Goal: Information Seeking & Learning: Check status

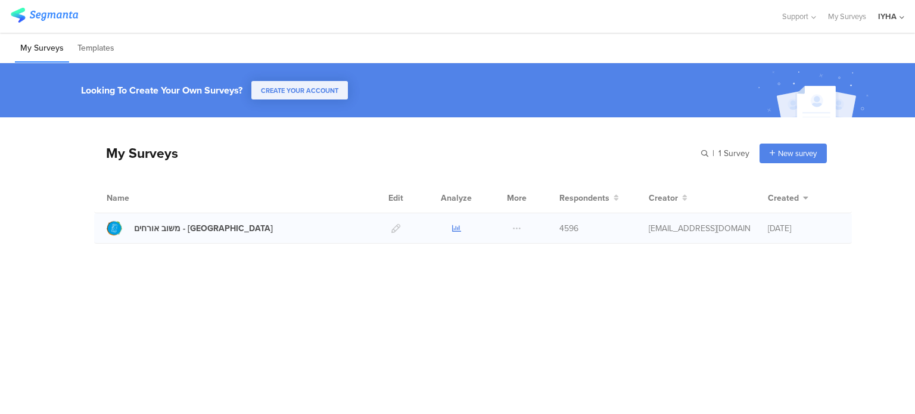
click at [455, 226] on icon at bounding box center [456, 228] width 9 height 9
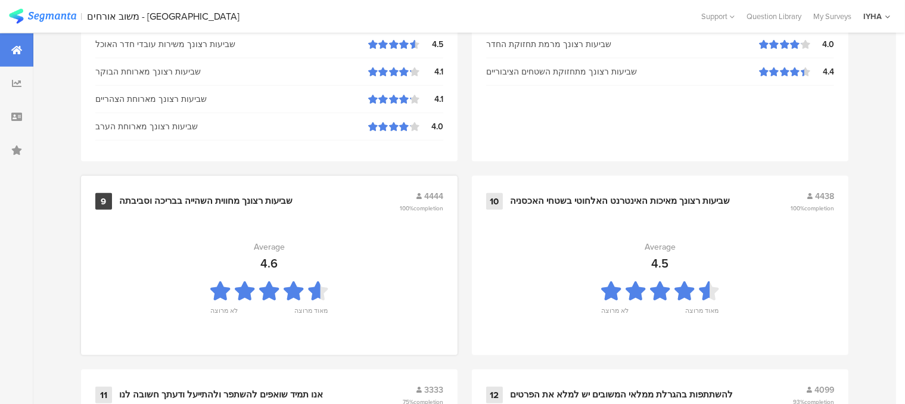
scroll to position [1339, 0]
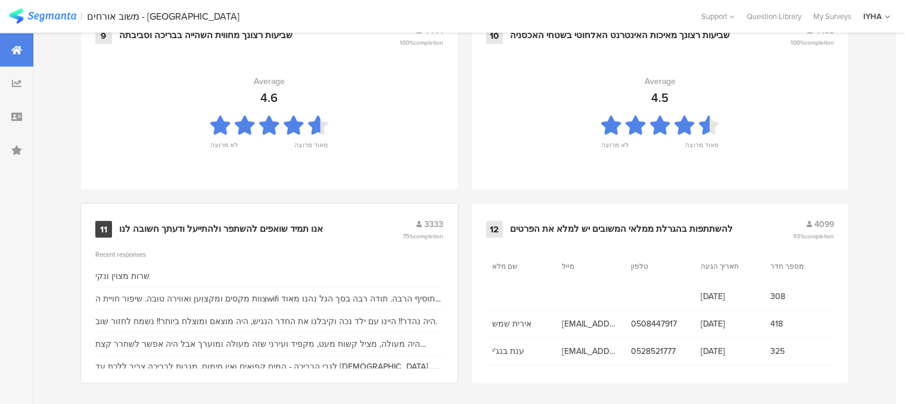
click at [300, 226] on div "אנו תמיד שואפים להשתפר ולהתייעל ודעתך חשובה לנו" at bounding box center [221, 229] width 204 height 12
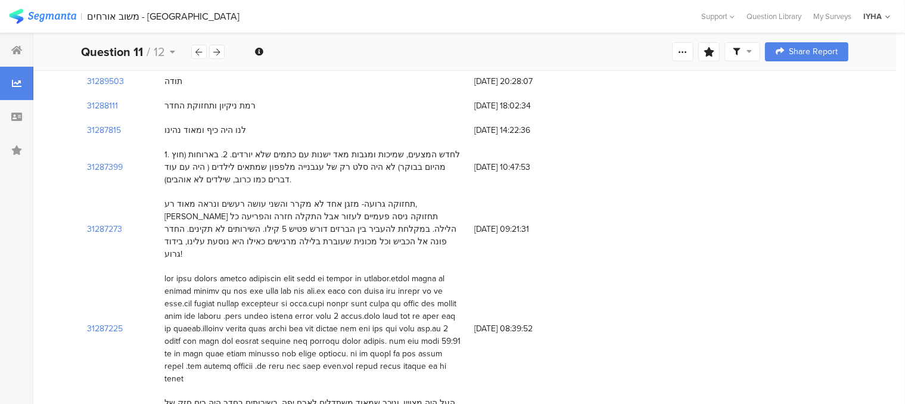
scroll to position [417, 0]
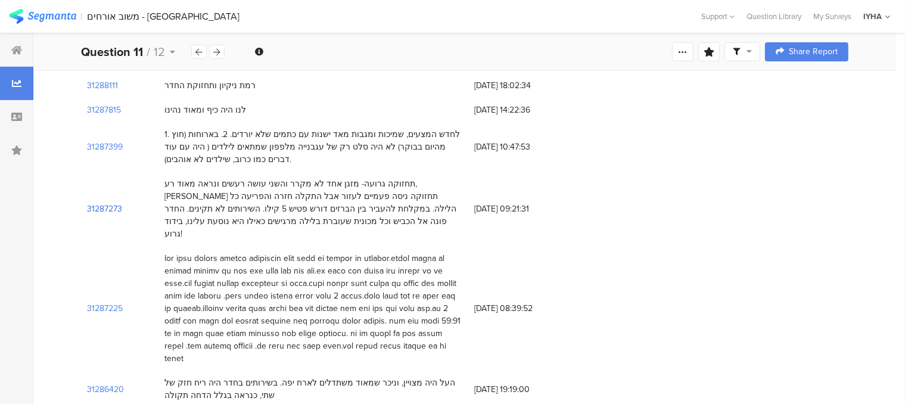
click at [110, 203] on section "31287273" at bounding box center [104, 209] width 35 height 13
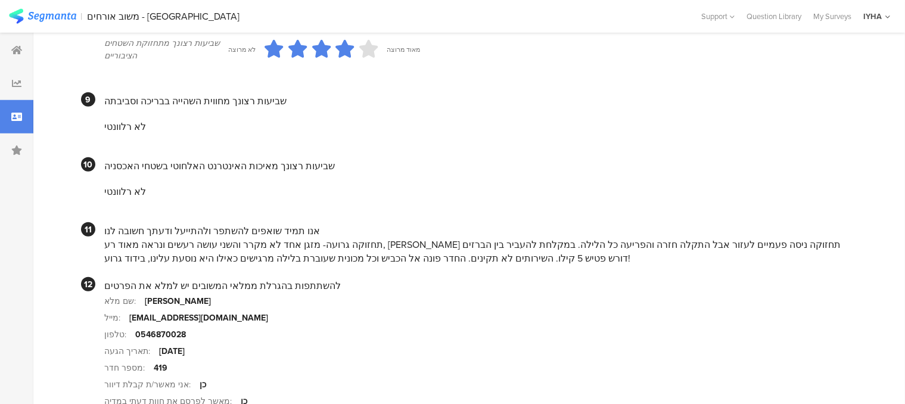
scroll to position [1072, 0]
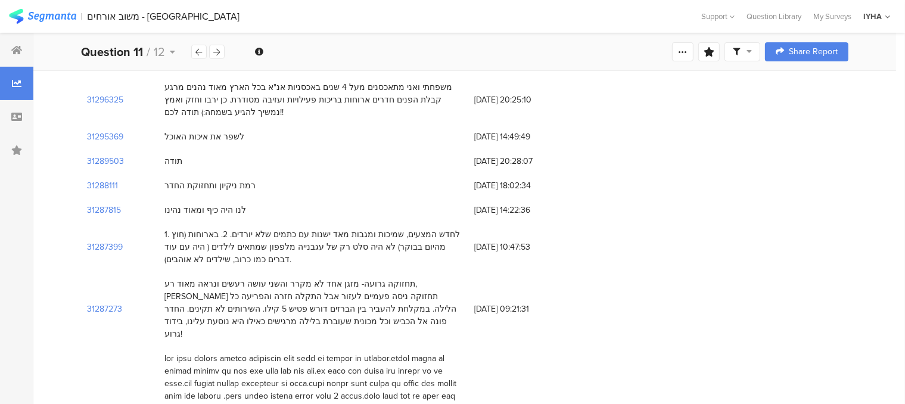
scroll to position [298, 0]
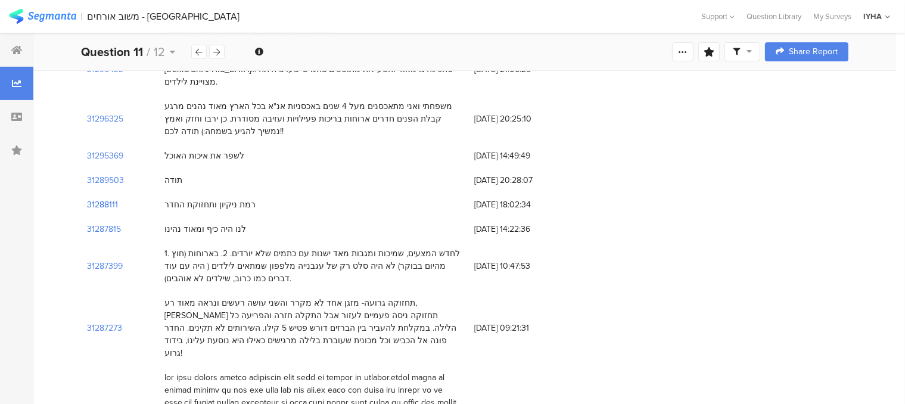
click at [104, 198] on section "31288111" at bounding box center [102, 204] width 31 height 13
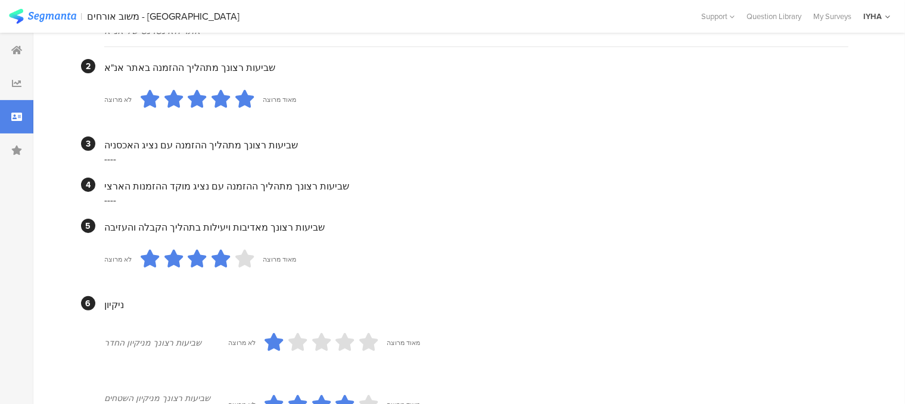
scroll to position [239, 0]
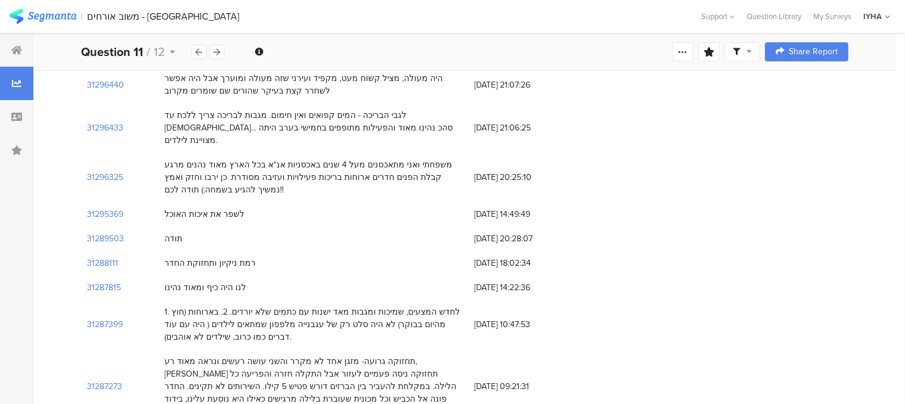
scroll to position [298, 0]
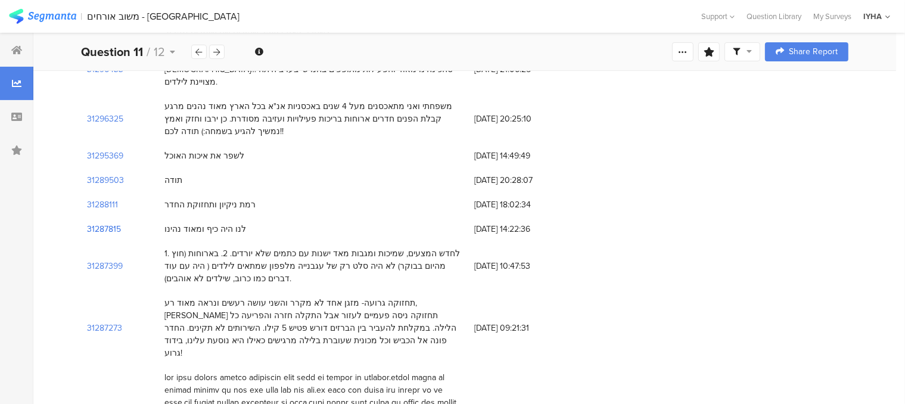
click at [113, 223] on section "31287815" at bounding box center [104, 229] width 34 height 13
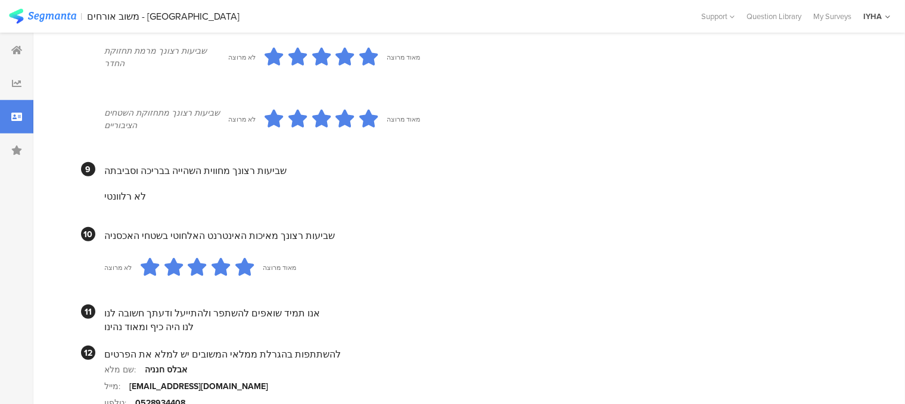
scroll to position [1132, 0]
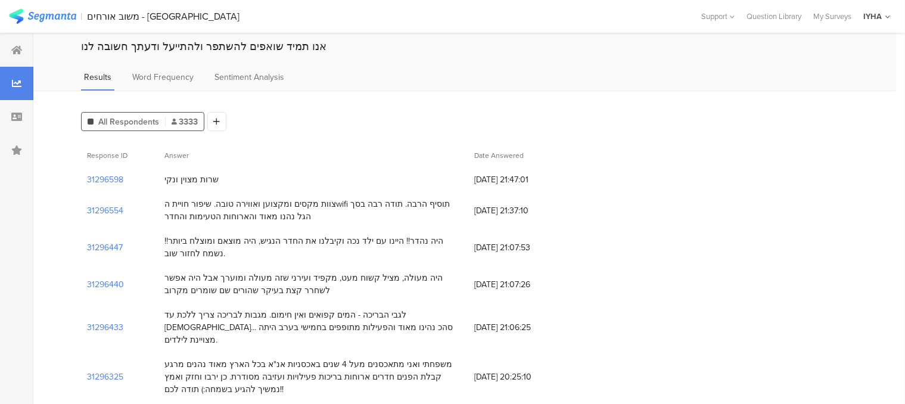
scroll to position [60, 0]
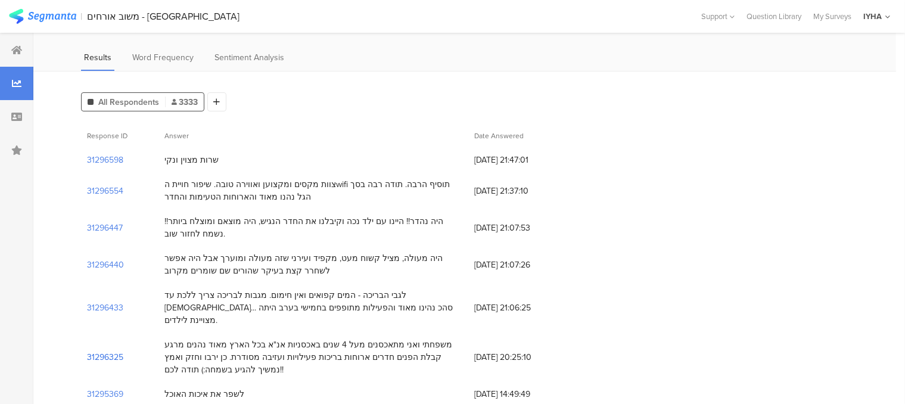
click at [113, 351] on section "31296325" at bounding box center [105, 357] width 36 height 13
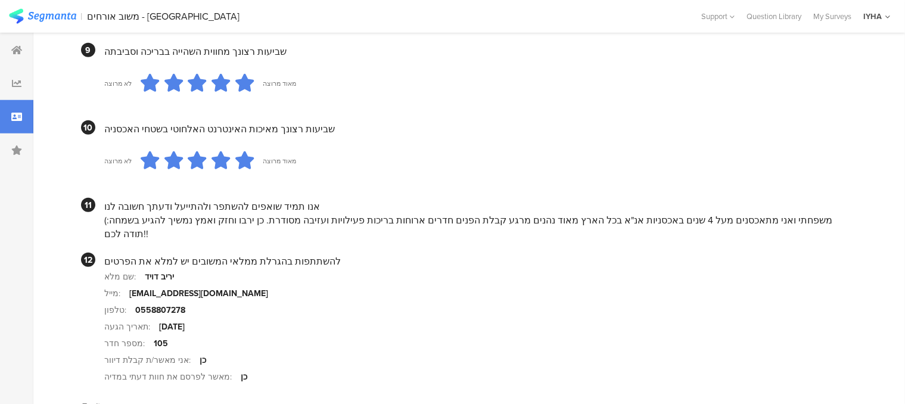
scroll to position [834, 0]
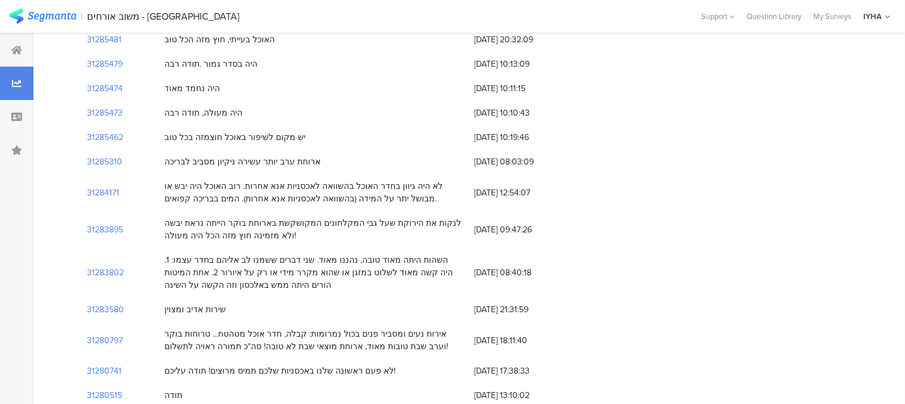
scroll to position [60, 0]
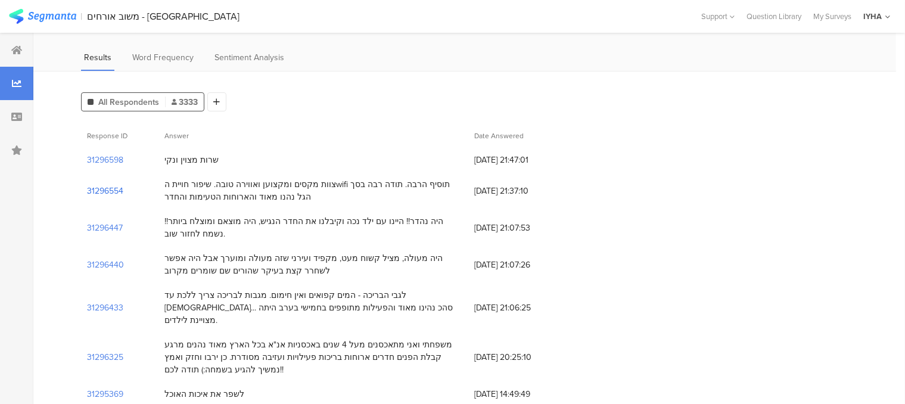
click at [118, 189] on section "31296554" at bounding box center [105, 191] width 36 height 13
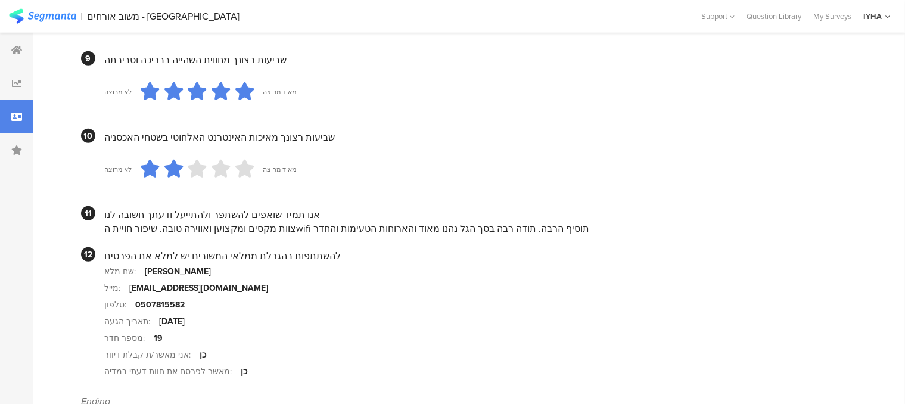
scroll to position [1132, 0]
